Goal: Entertainment & Leisure: Consume media (video, audio)

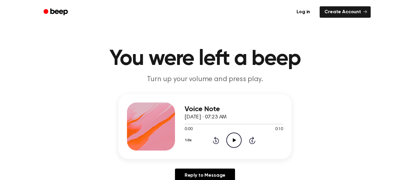
click at [234, 142] on icon at bounding box center [234, 140] width 3 height 4
click at [234, 140] on icon at bounding box center [234, 140] width 3 height 4
click at [232, 143] on icon "Play Audio" at bounding box center [234, 140] width 15 height 15
click at [237, 139] on icon "Play Audio" at bounding box center [234, 140] width 15 height 15
click at [239, 139] on icon "Play Audio" at bounding box center [234, 140] width 15 height 15
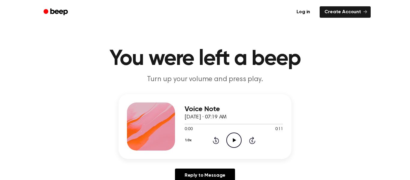
click at [232, 135] on icon "Play Audio" at bounding box center [234, 140] width 15 height 15
click at [233, 140] on icon at bounding box center [234, 140] width 3 height 4
click at [236, 139] on icon "Play Audio" at bounding box center [234, 140] width 15 height 15
click at [229, 145] on icon "Play Audio" at bounding box center [234, 140] width 15 height 15
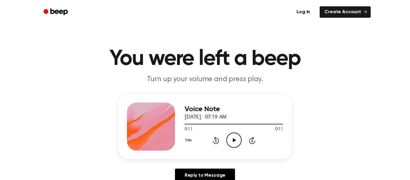
click at [232, 138] on icon "Play Audio" at bounding box center [234, 140] width 15 height 15
click at [235, 141] on icon "Play Audio" at bounding box center [234, 140] width 15 height 15
click at [237, 143] on icon "Play Audio" at bounding box center [234, 140] width 15 height 15
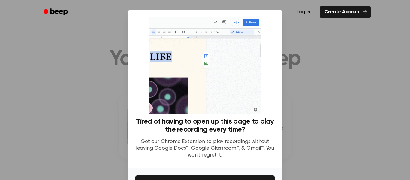
click at [327, 56] on div at bounding box center [205, 90] width 410 height 180
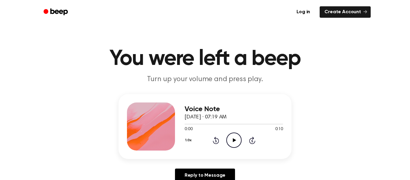
click at [234, 144] on icon "Play Audio" at bounding box center [234, 140] width 15 height 15
click at [230, 136] on icon "Play Audio" at bounding box center [234, 140] width 15 height 15
click at [239, 142] on icon "Play Audio" at bounding box center [234, 140] width 15 height 15
click at [234, 142] on icon "Play Audio" at bounding box center [234, 140] width 15 height 15
click at [234, 142] on icon "Pause Audio" at bounding box center [234, 140] width 15 height 15
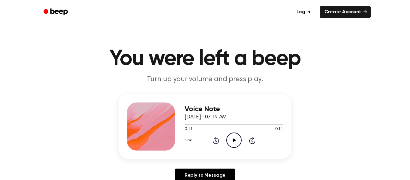
click at [234, 142] on icon "Play Audio" at bounding box center [234, 140] width 15 height 15
click at [236, 137] on icon "Play Audio" at bounding box center [234, 140] width 15 height 15
click at [238, 142] on icon "Play Audio" at bounding box center [234, 140] width 15 height 15
click at [237, 138] on icon "Play Audio" at bounding box center [234, 140] width 15 height 15
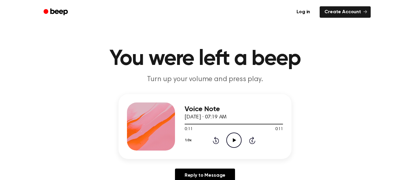
click at [236, 140] on icon "Play Audio" at bounding box center [234, 140] width 15 height 15
click at [238, 142] on icon "Play Audio" at bounding box center [234, 140] width 15 height 15
click at [234, 140] on icon at bounding box center [234, 140] width 3 height 4
click at [231, 140] on icon "Play Audio" at bounding box center [234, 140] width 15 height 15
